Goal: Information Seeking & Learning: Find specific fact

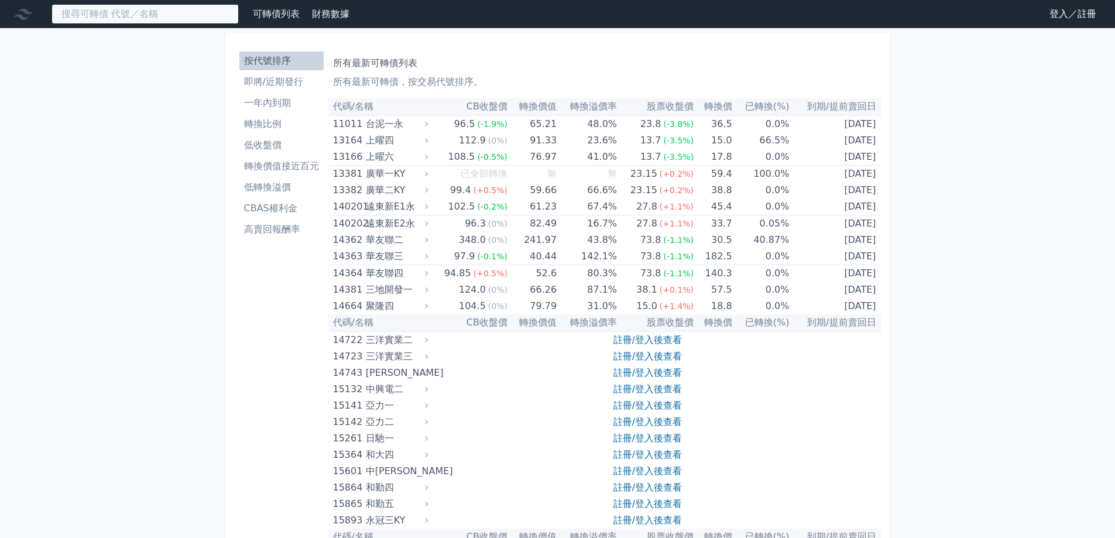
click at [188, 9] on input at bounding box center [145, 14] width 187 height 20
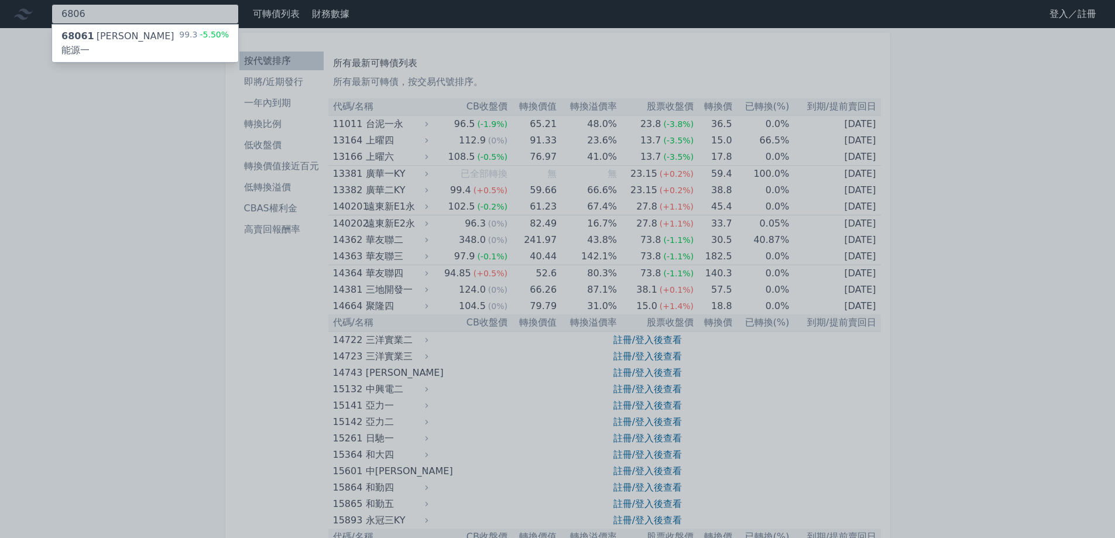
type input "6806"
click at [186, 30] on div "99.3 -5.50%" at bounding box center [204, 43] width 50 height 28
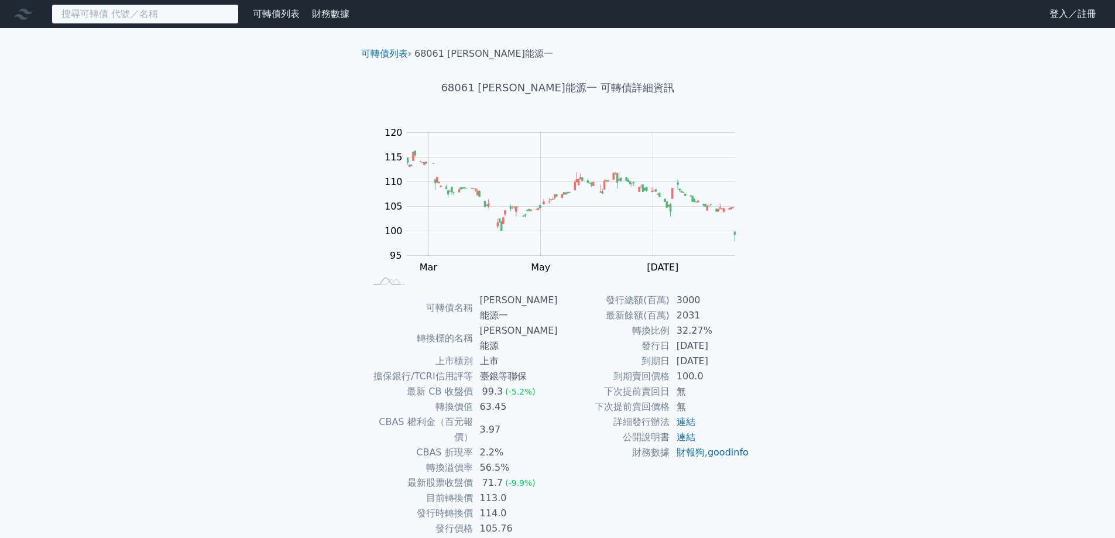
click at [191, 22] on input at bounding box center [145, 14] width 187 height 20
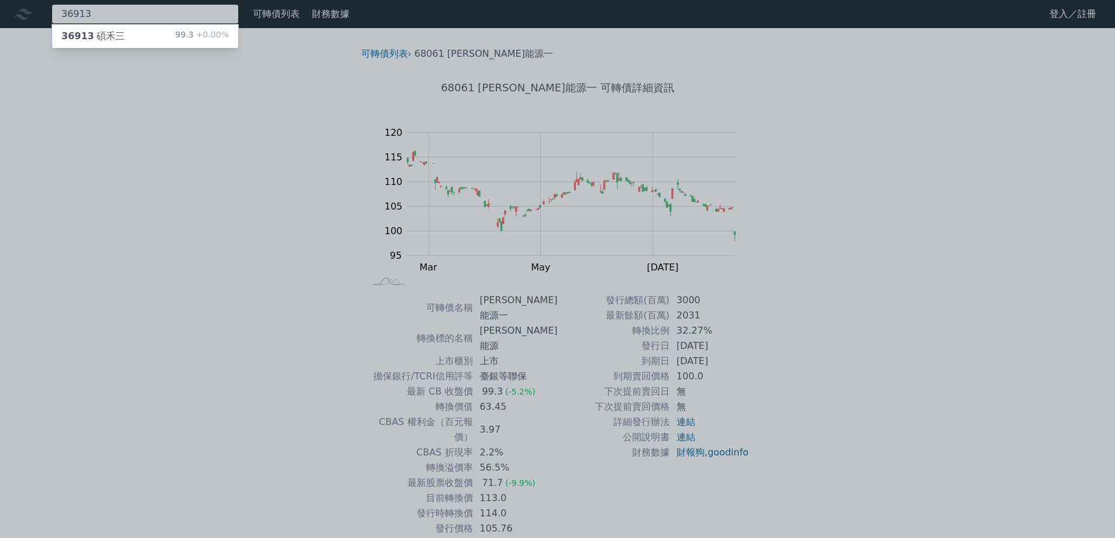
type input "36913"
click at [146, 40] on div "36913 碩禾三 99.3 +0.00%" at bounding box center [145, 36] width 186 height 23
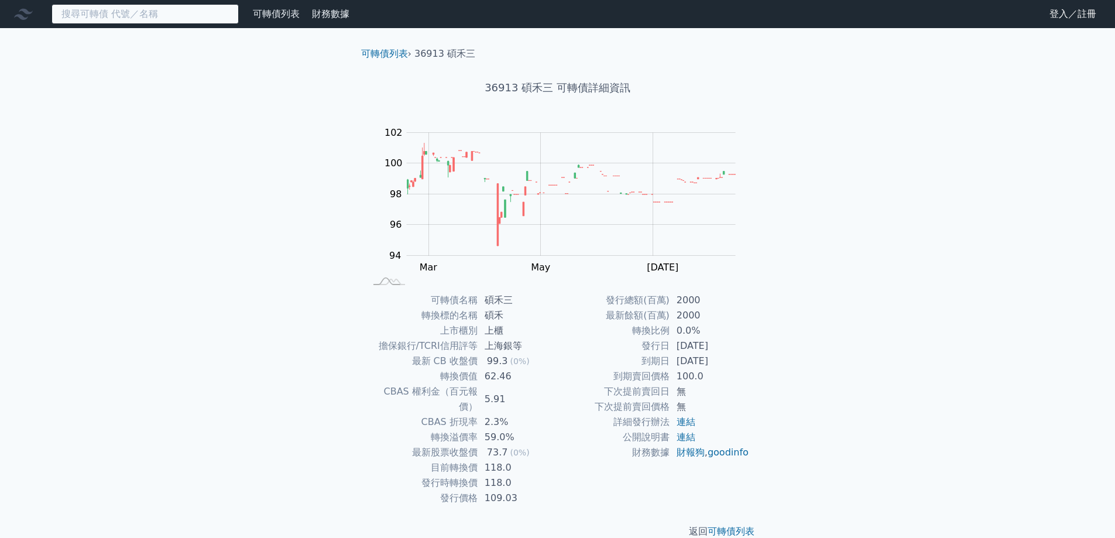
click at [150, 13] on input at bounding box center [145, 14] width 187 height 20
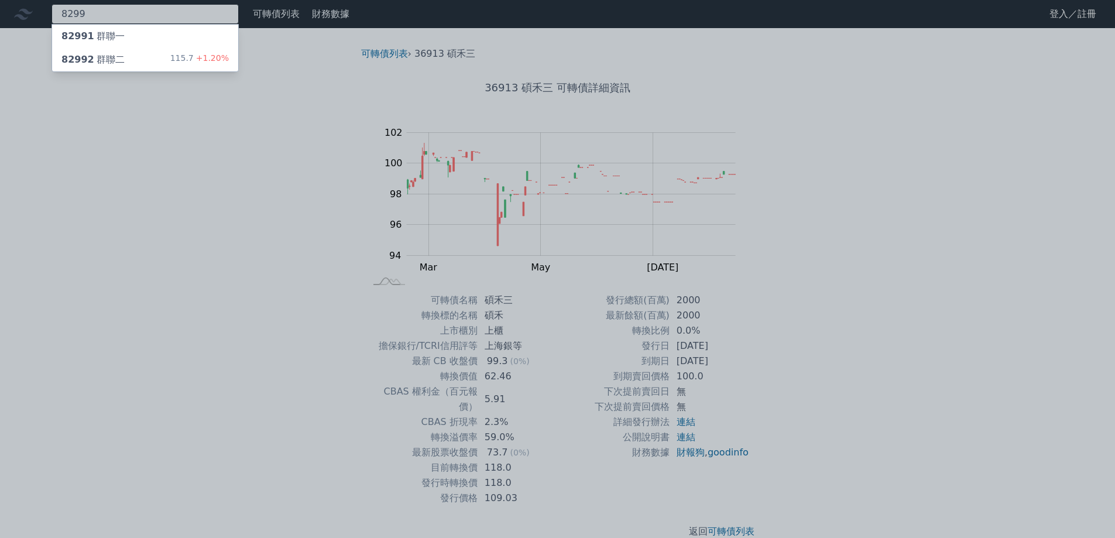
type input "8299"
click at [159, 54] on div "82992 群聯二 115.7 +1.20%" at bounding box center [145, 59] width 186 height 23
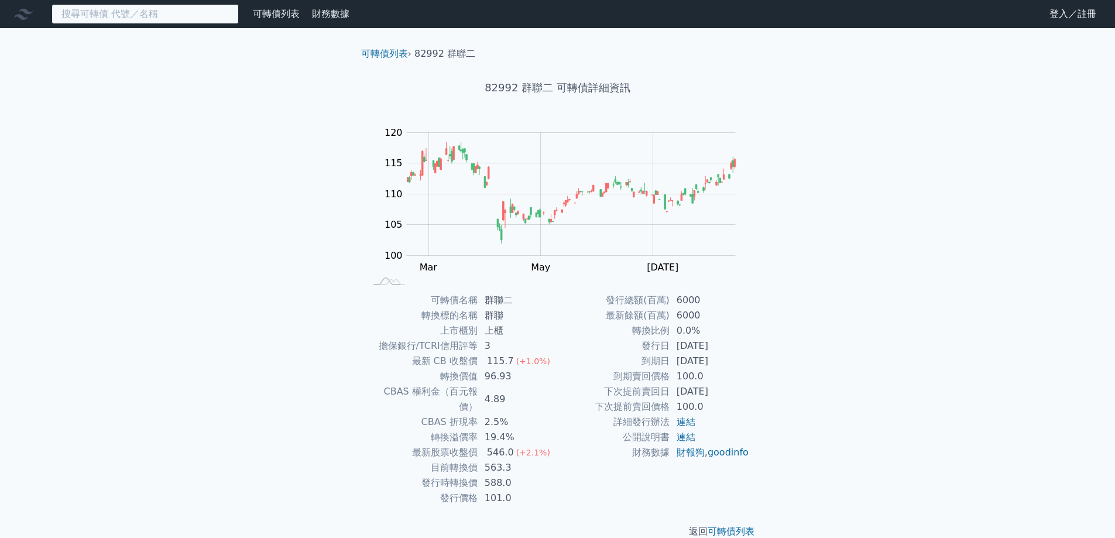
click at [176, 8] on input at bounding box center [145, 14] width 187 height 20
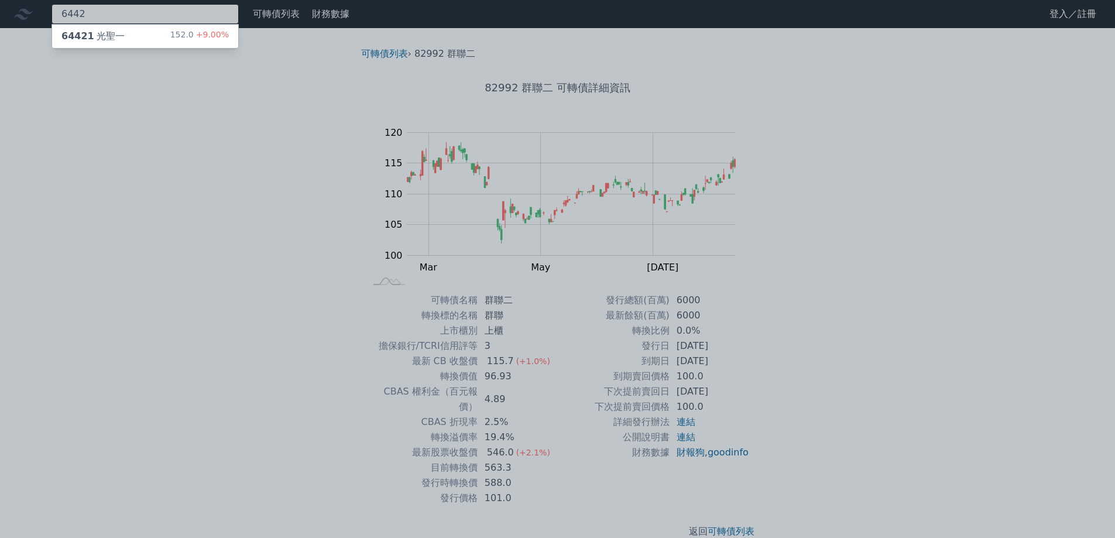
type input "6442"
click at [156, 32] on div "64421 光聖一 152.0 +9.00%" at bounding box center [145, 36] width 186 height 23
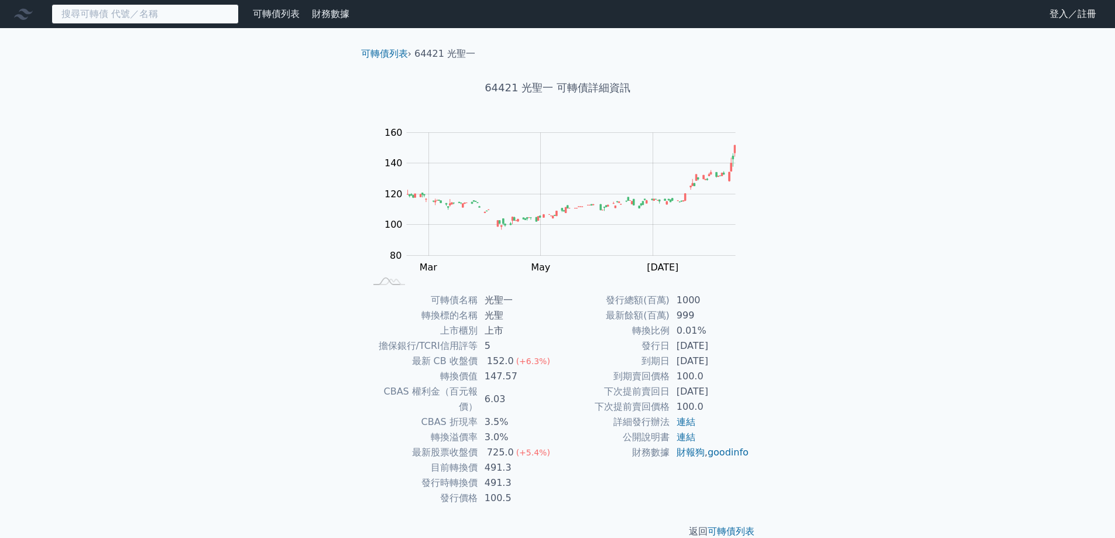
click at [169, 15] on input at bounding box center [145, 14] width 187 height 20
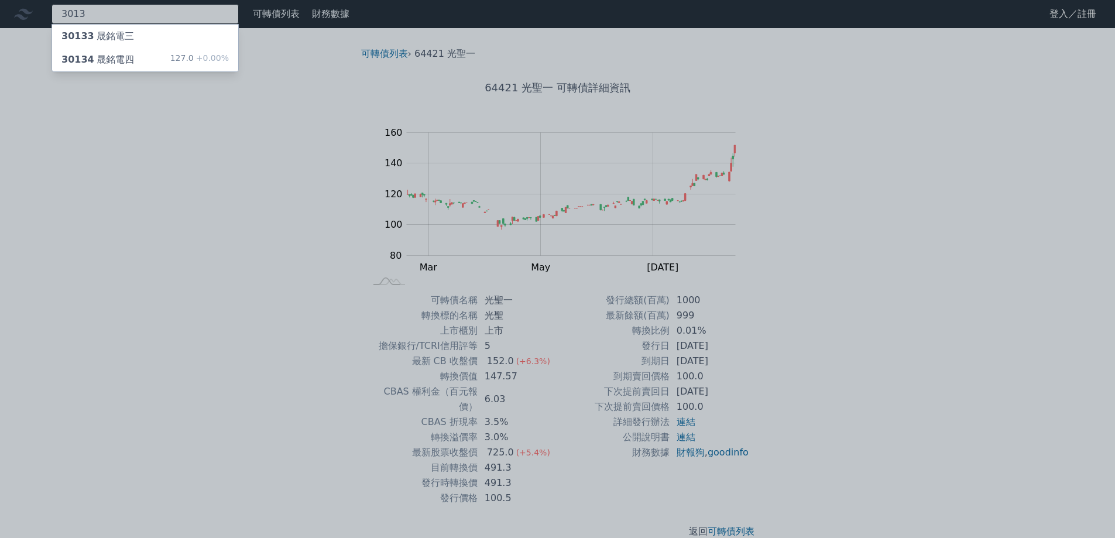
type input "3013"
click at [143, 57] on div "30134 晟銘電四 127.0 +0.00%" at bounding box center [145, 59] width 186 height 23
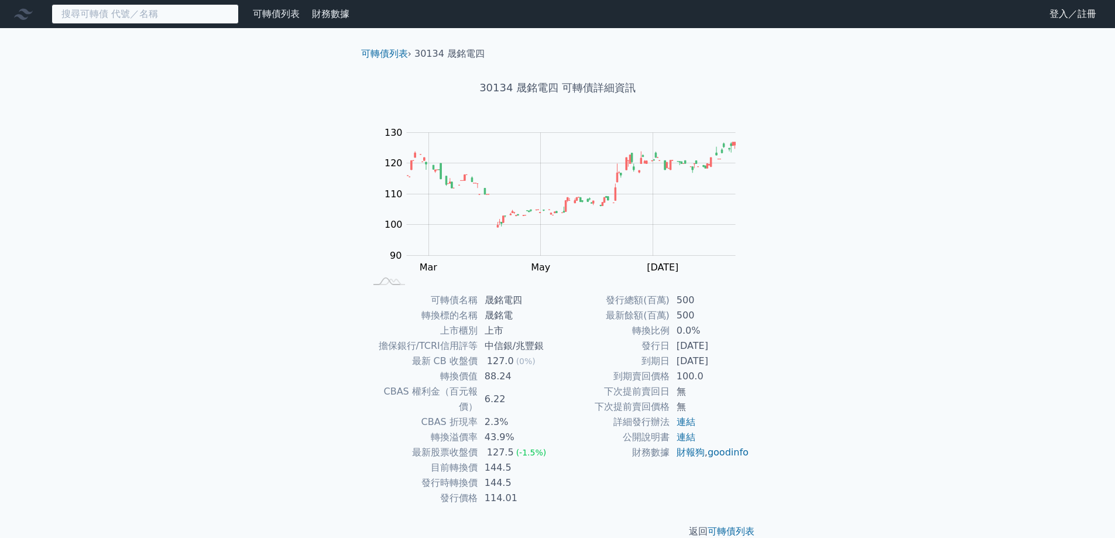
click at [172, 16] on input at bounding box center [145, 14] width 187 height 20
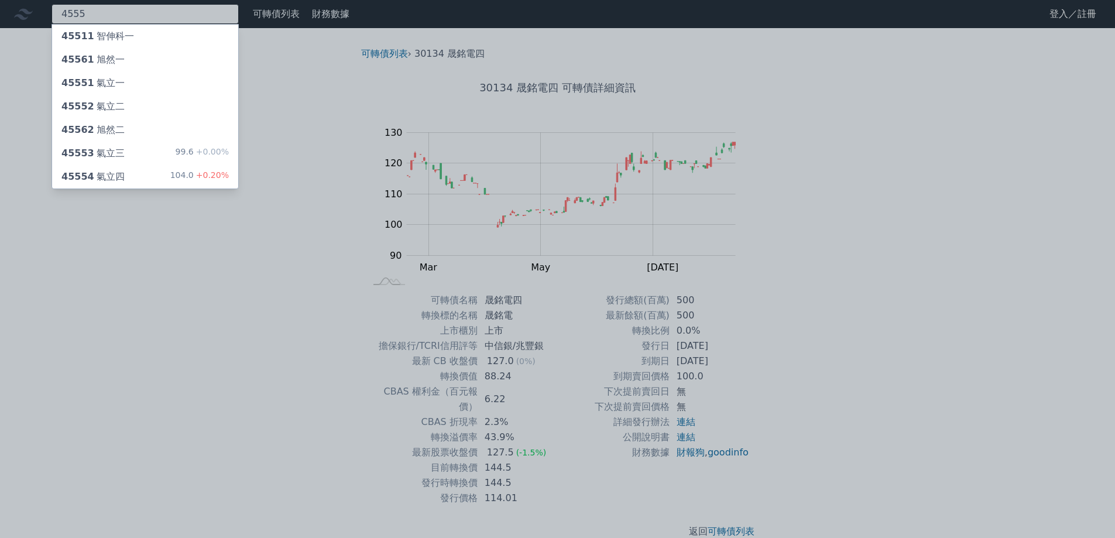
type input "4555"
click at [138, 150] on div "45553 氣立三 99.6 +0.00%" at bounding box center [145, 153] width 186 height 23
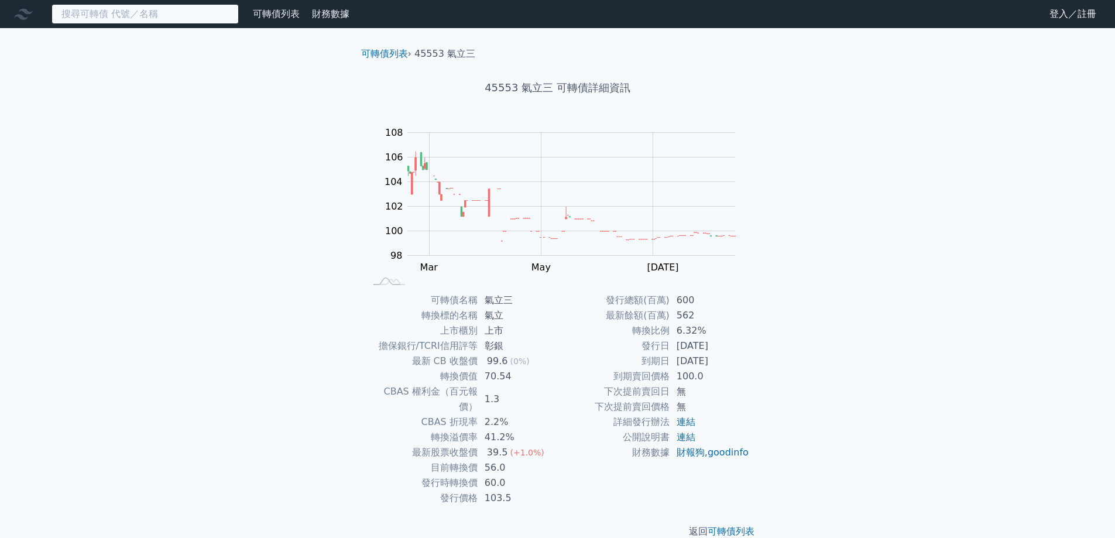
click at [183, 18] on input at bounding box center [145, 14] width 187 height 20
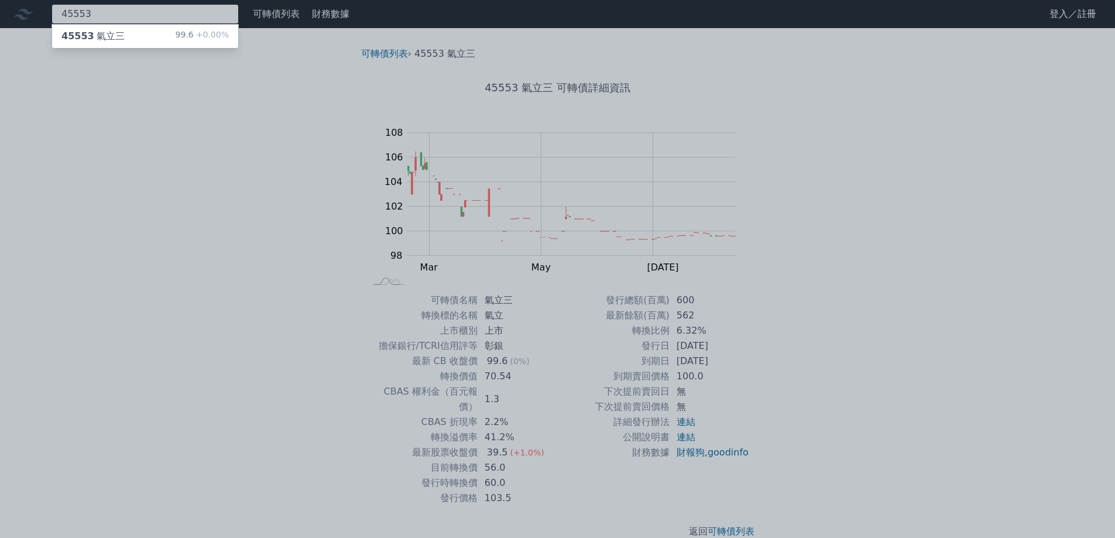
type input "45553"
drag, startPoint x: 145, startPoint y: 23, endPoint x: 148, endPoint y: 40, distance: 16.8
click at [148, 40] on div "45553 氣立三 99.6 +0.00%" at bounding box center [145, 36] width 186 height 23
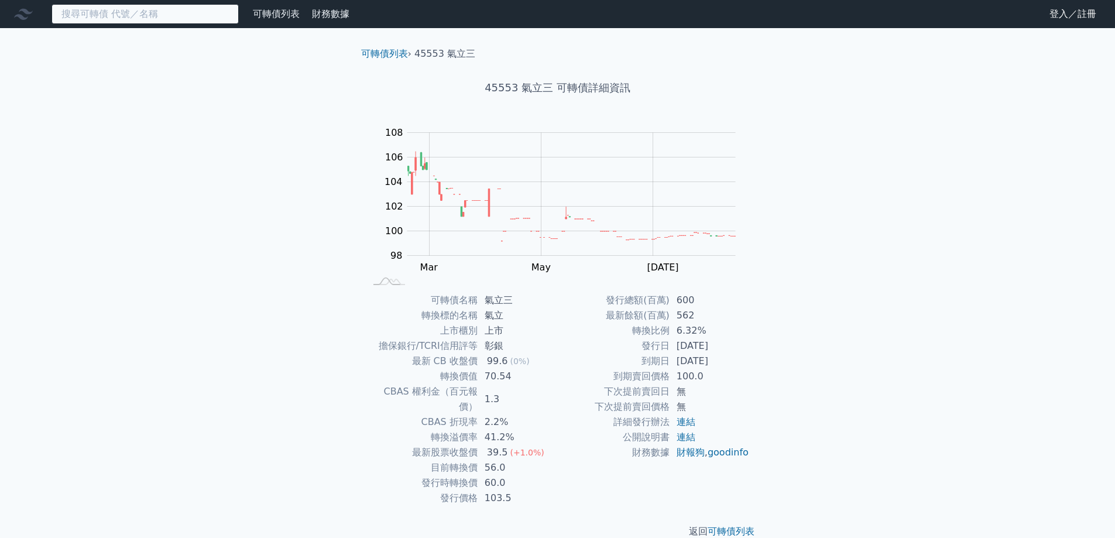
click at [151, 21] on input at bounding box center [145, 14] width 187 height 20
